Goal: Task Accomplishment & Management: Manage account settings

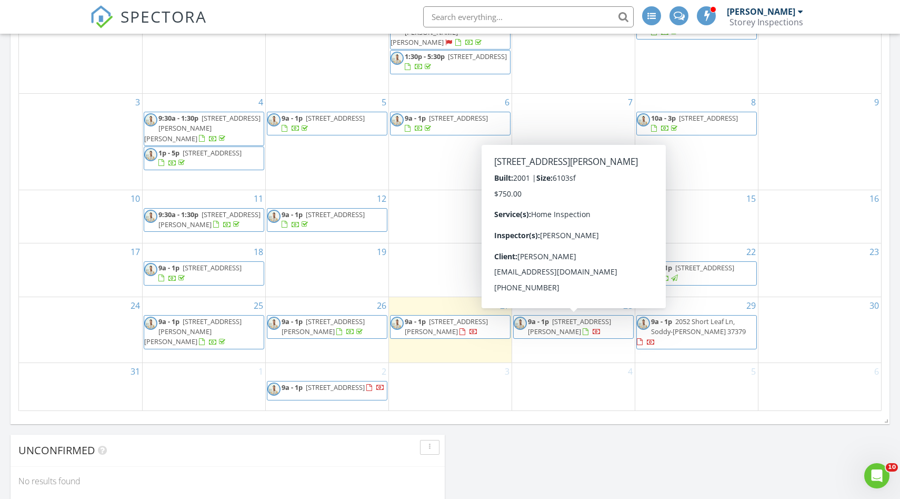
click at [573, 327] on span "794 Cureton Mill Rd, Rising Fawn 30738" at bounding box center [569, 325] width 83 height 19
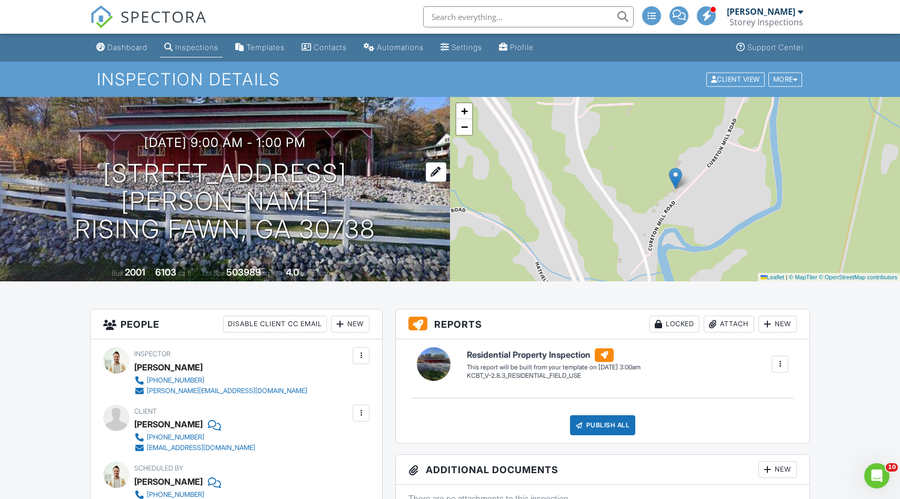
click at [189, 194] on h1 "794 Cureton Mill Rd Rising Fawn, GA 30738" at bounding box center [225, 201] width 417 height 83
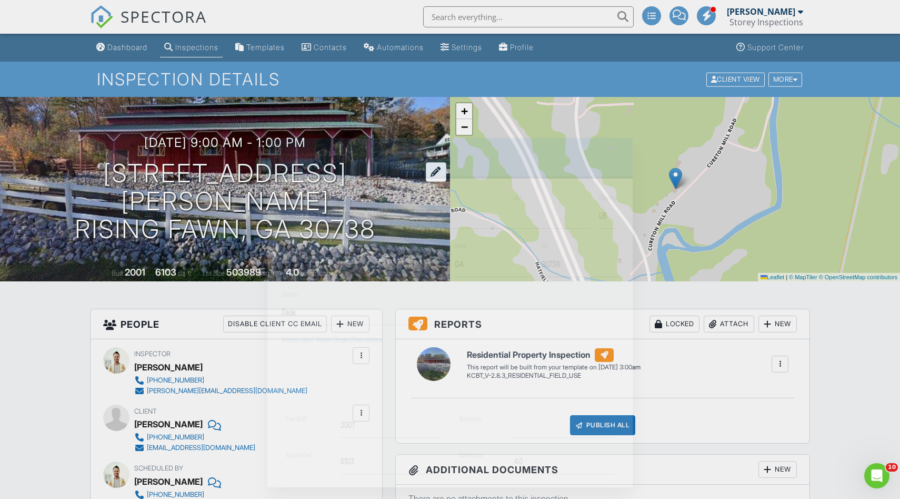
click at [189, 194] on div at bounding box center [450, 258] width 900 height 623
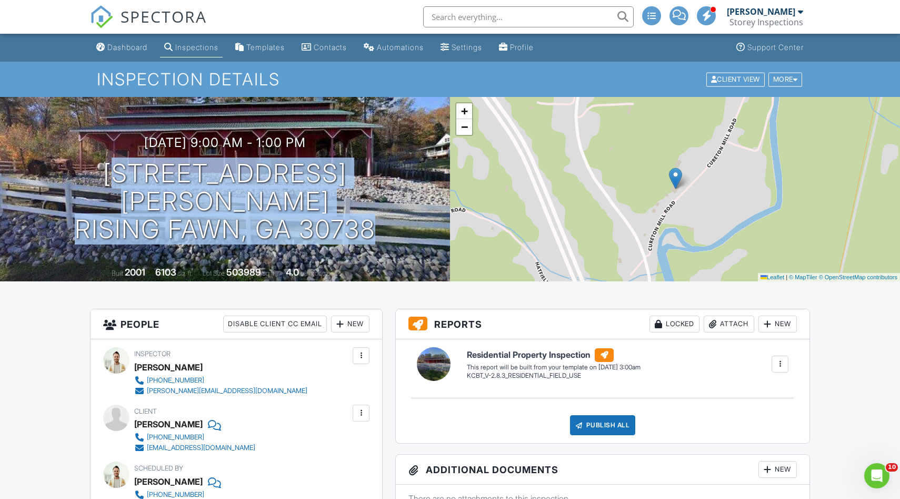
drag, startPoint x: 72, startPoint y: 180, endPoint x: 398, endPoint y: 196, distance: 325.9
click at [398, 196] on div "08/28/2025 9:00 am - 1:00 pm 794 Cureton Mill Rd Rising Fawn, GA 30738" at bounding box center [225, 188] width 450 height 107
copy h1 "794 Cureton Mill Rd Rising Fawn, GA 30738"
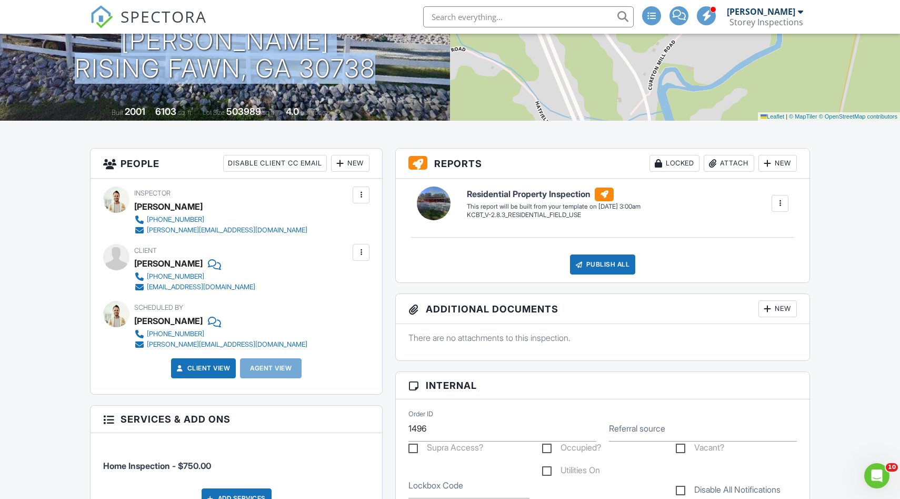
scroll to position [175, 0]
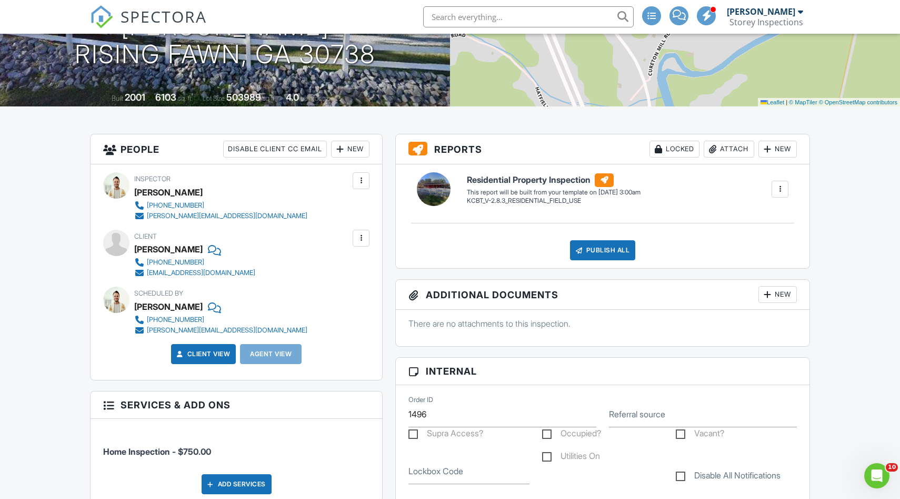
click at [352, 150] on div "New" at bounding box center [350, 149] width 38 height 17
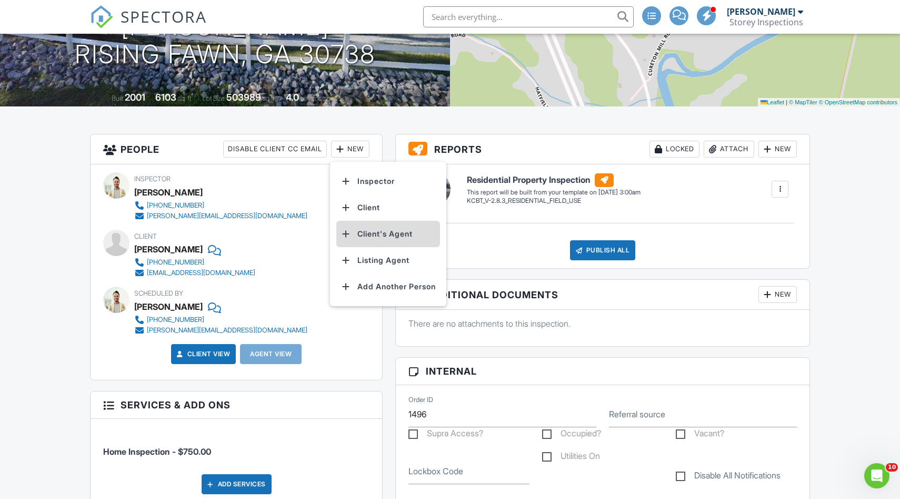
click at [376, 231] on li "Client's Agent" at bounding box center [388, 234] width 104 height 26
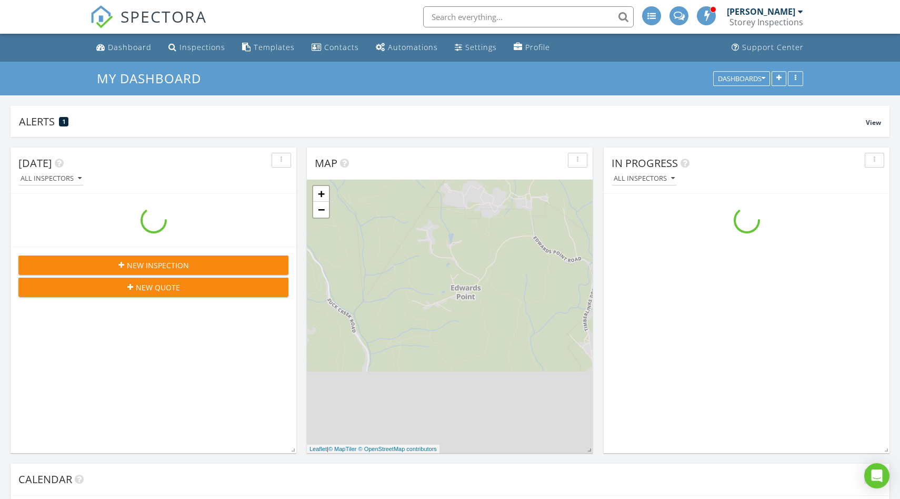
scroll to position [959, 901]
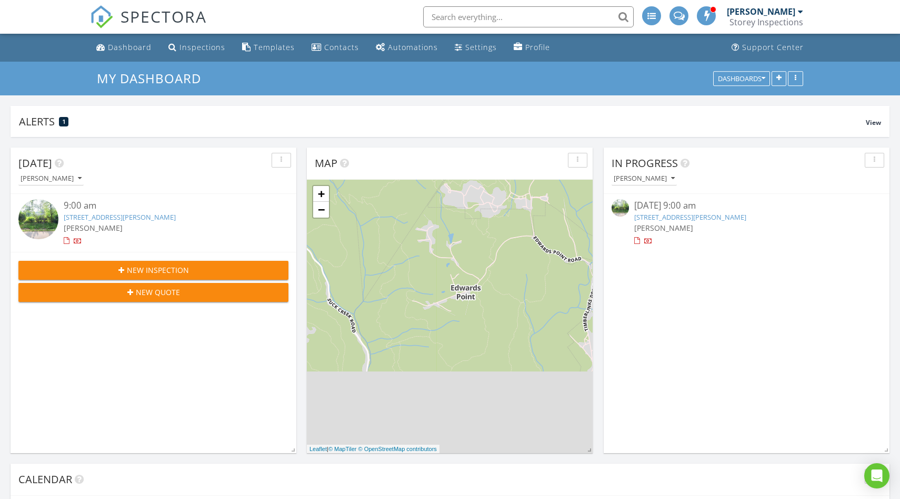
click at [479, 19] on input "text" at bounding box center [528, 16] width 211 height 21
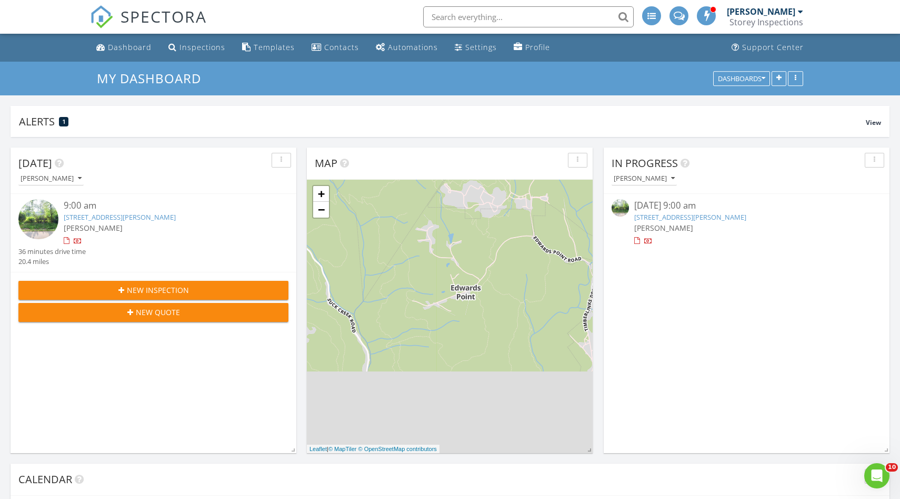
scroll to position [0, 0]
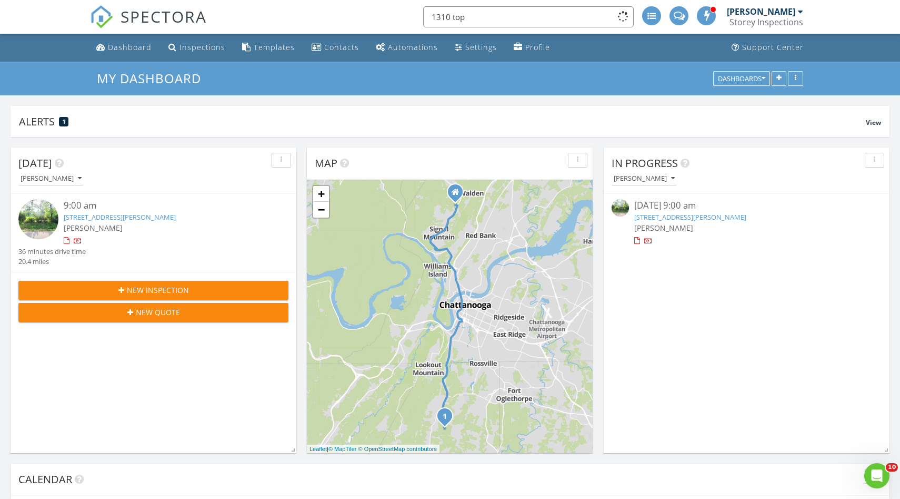
type input "1310 top"
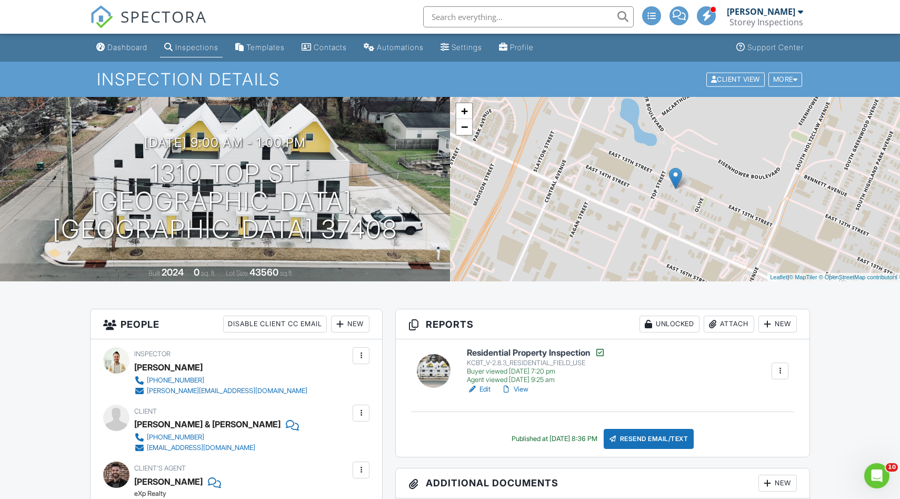
click at [515, 389] on link "View" at bounding box center [514, 389] width 27 height 11
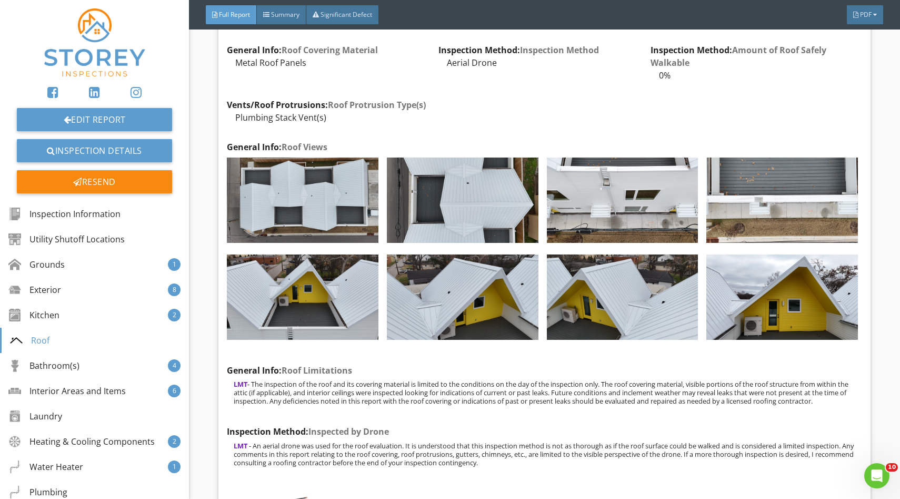
scroll to position [8723, 0]
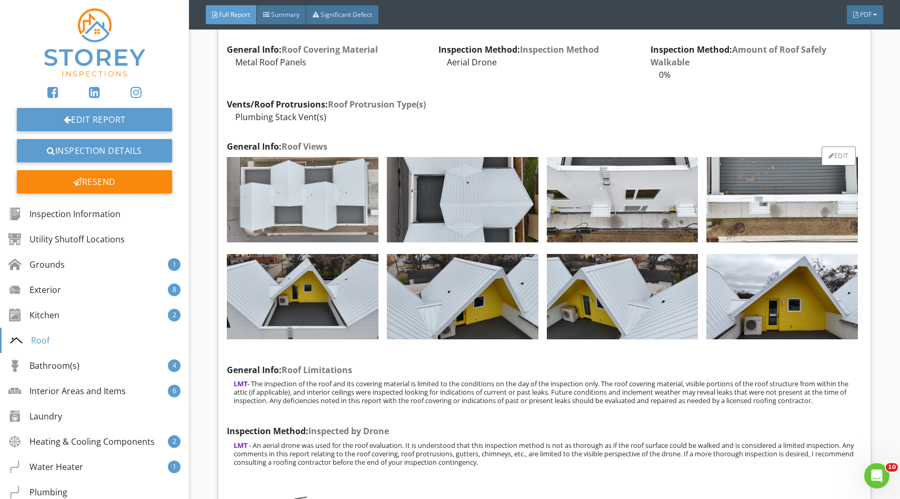
click at [295, 192] on img at bounding box center [303, 199] width 152 height 85
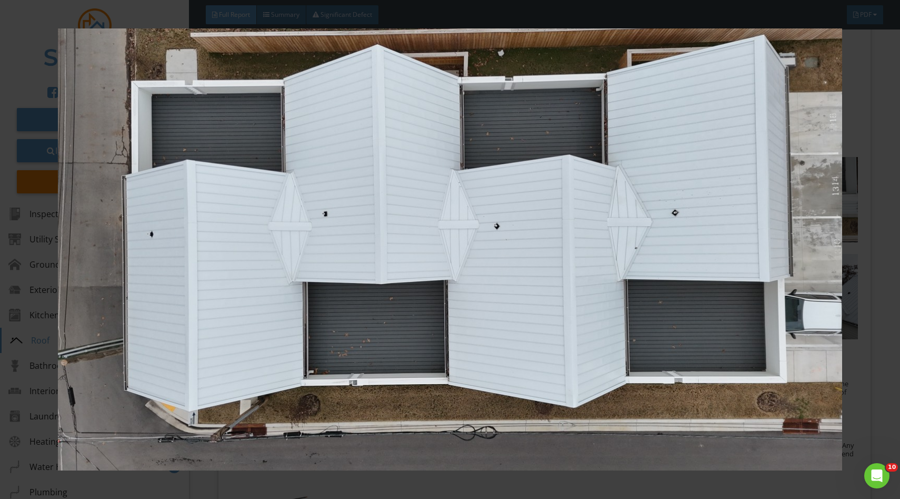
click at [770, 180] on img at bounding box center [450, 249] width 824 height 442
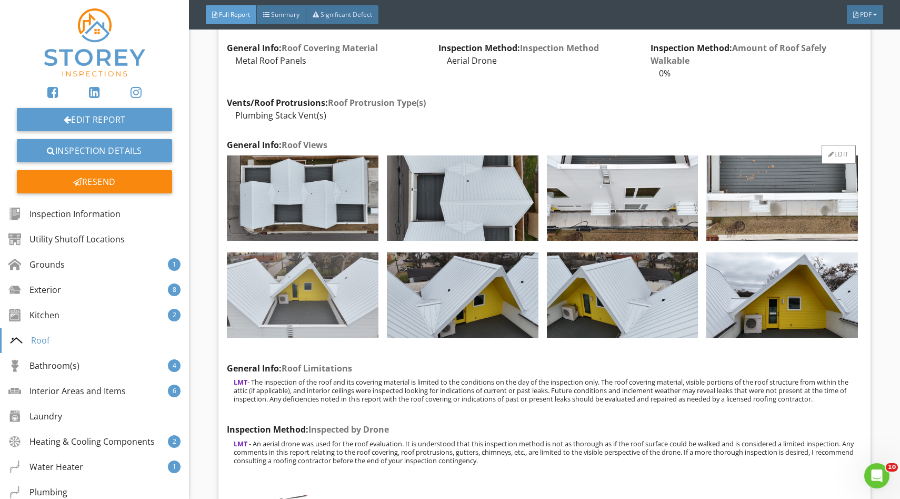
scroll to position [8719, 0]
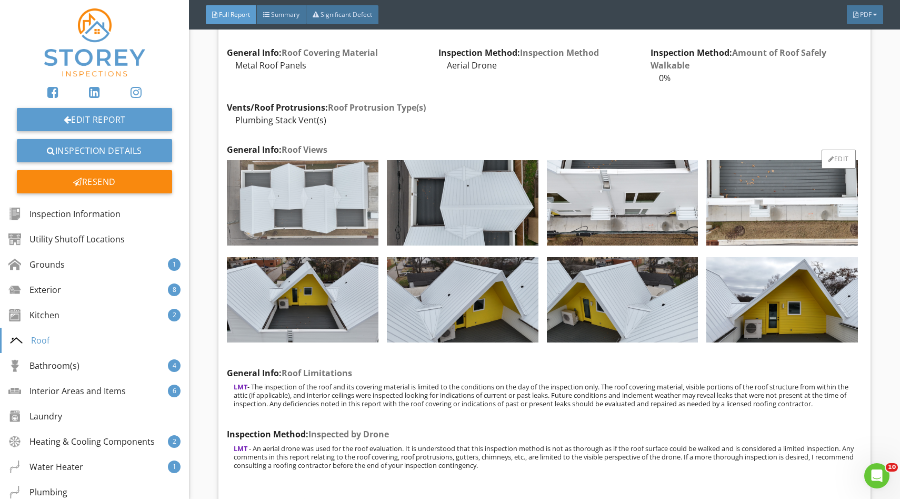
click at [308, 212] on img at bounding box center [303, 202] width 152 height 85
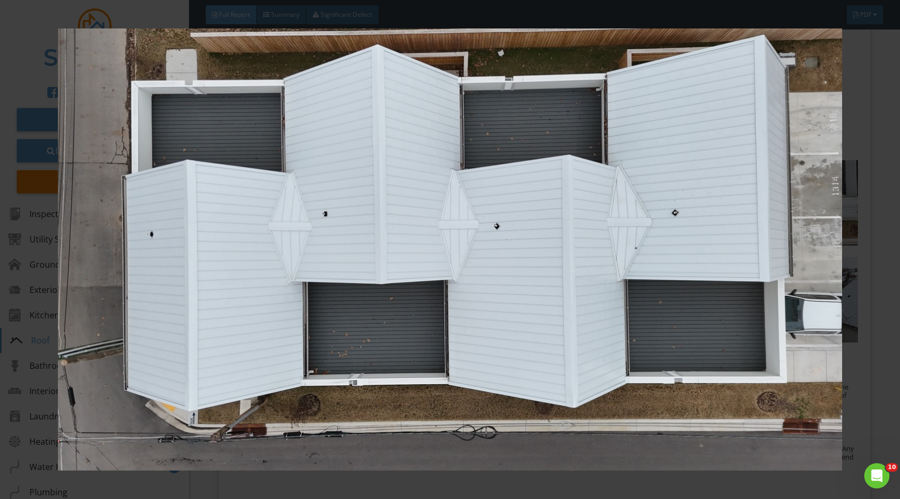
click at [246, 174] on img at bounding box center [450, 249] width 824 height 442
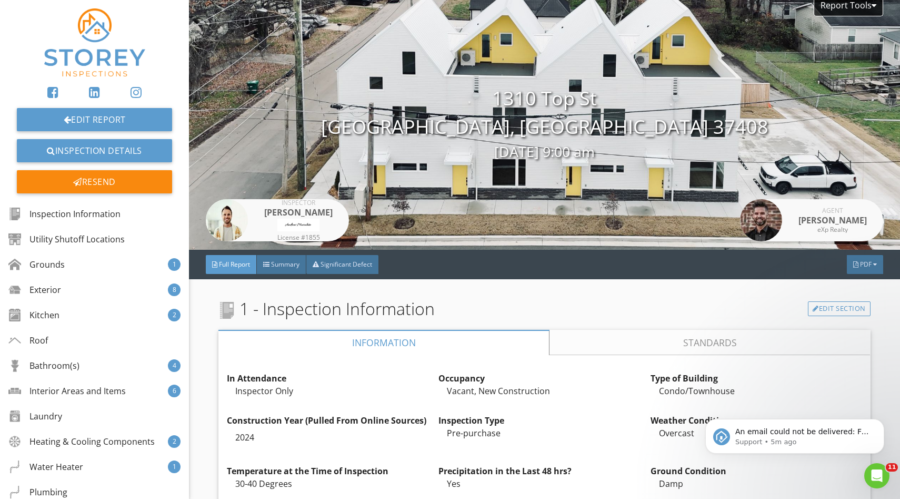
scroll to position [0, 0]
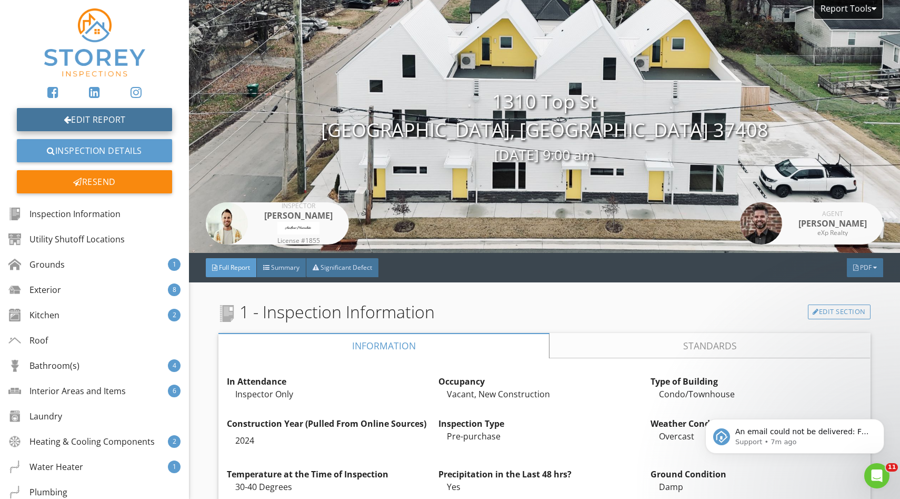
click at [122, 118] on link "Edit Report" at bounding box center [94, 119] width 155 height 23
